Goal: Find specific page/section: Find specific page/section

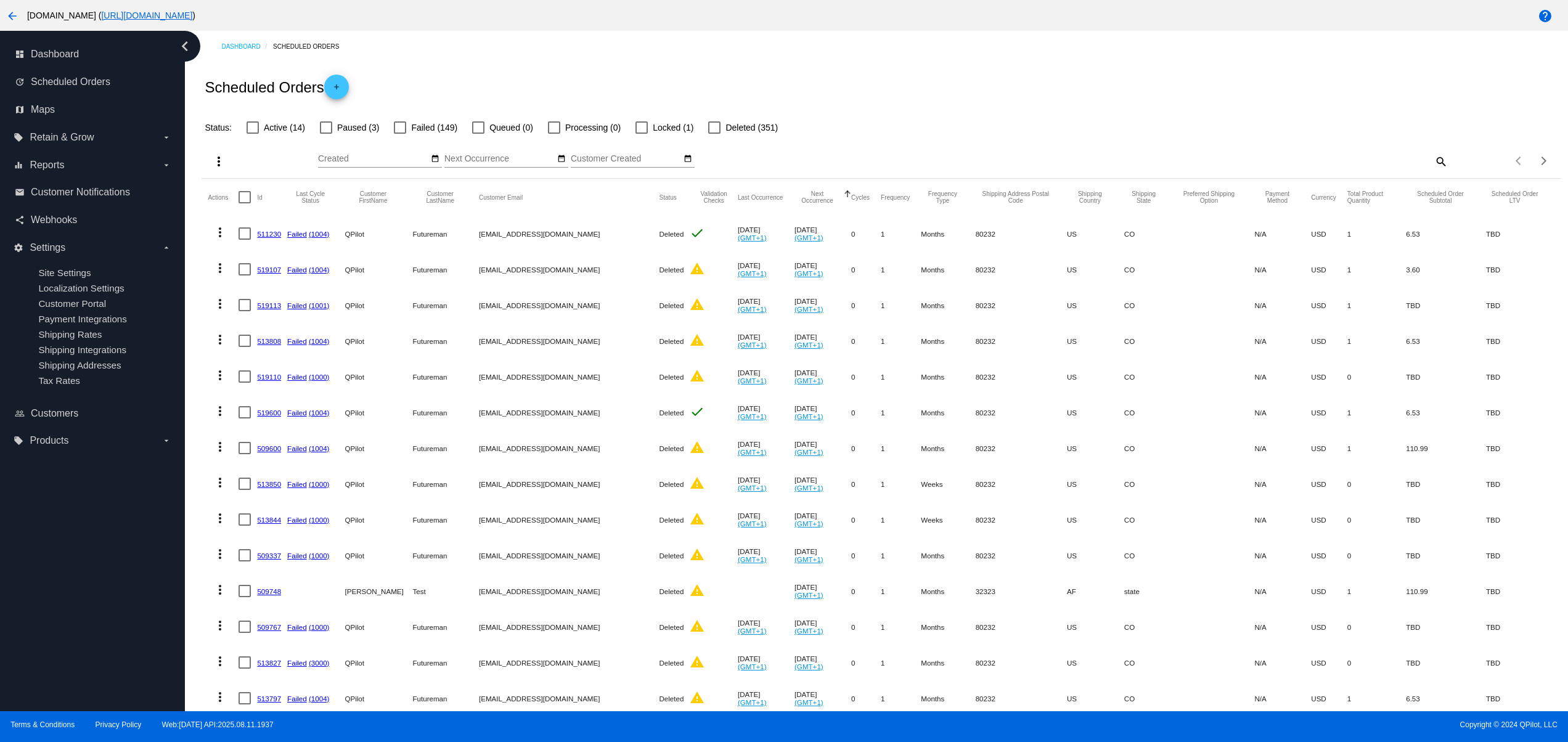
click at [1434, 489] on mat-cell "TBD" at bounding box center [1446, 484] width 80 height 35
drag, startPoint x: 451, startPoint y: 309, endPoint x: 530, endPoint y: 327, distance: 81.0
click at [523, 309] on mat-row "more_vert 519113 Failed (1001) QPilot Futureman [EMAIL_ADDRESS][DOMAIN_NAME] De…" at bounding box center [881, 305] width 1346 height 35
click at [489, 497] on mat-cell "[EMAIL_ADDRESS][DOMAIN_NAME]" at bounding box center [569, 484] width 180 height 35
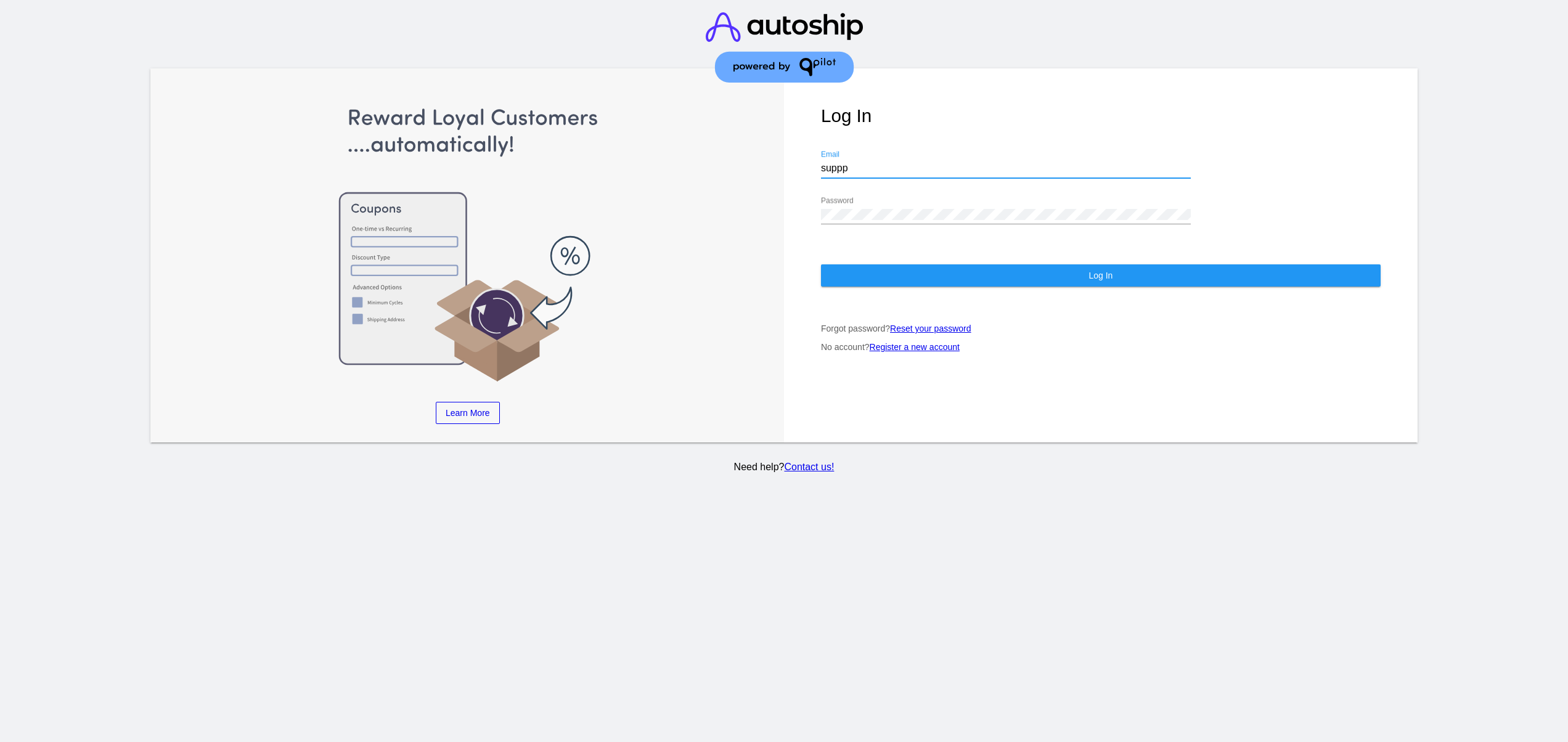
click at [854, 178] on div at bounding box center [1006, 178] width 370 height 1
drag, startPoint x: 684, startPoint y: 169, endPoint x: 674, endPoint y: 171, distance: 10.2
click at [679, 169] on div "Learn More Learn How Learn More Learn How Learn More Learn How ‹ › Log In suppp…" at bounding box center [783, 255] width 1267 height 375
click at [835, 167] on input "suppp" at bounding box center [1006, 168] width 370 height 11
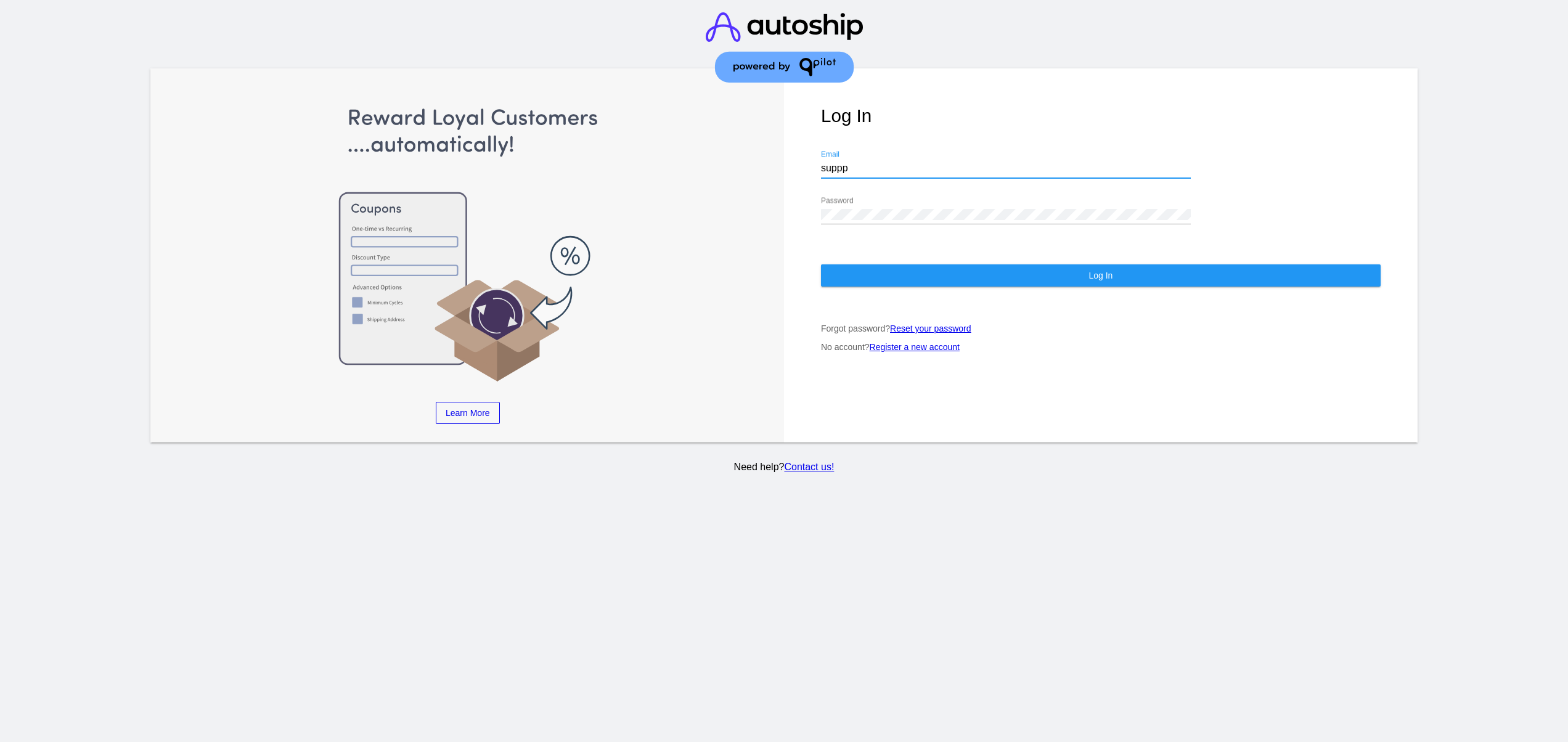
click at [835, 167] on input "suppp" at bounding box center [1006, 168] width 370 height 11
